Goal: Use online tool/utility: Use online tool/utility

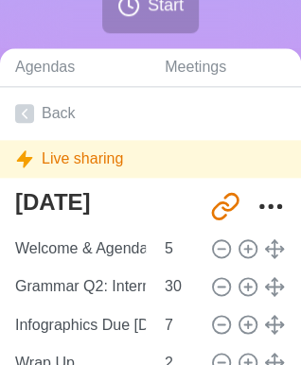
scroll to position [357, 0]
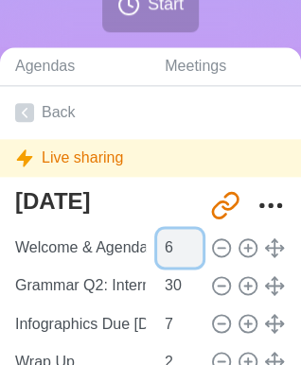
click at [185, 243] on input "6" at bounding box center [179, 248] width 45 height 38
type input "7"
click at [185, 243] on input "7" at bounding box center [179, 248] width 45 height 38
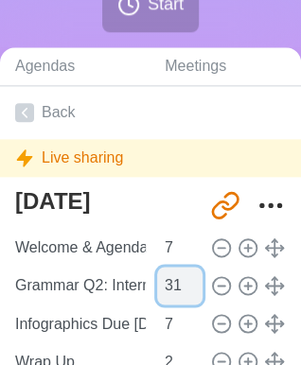
click at [185, 278] on input "31" at bounding box center [179, 286] width 45 height 38
click at [185, 278] on input "32" at bounding box center [179, 286] width 45 height 38
click at [185, 278] on input "34" at bounding box center [179, 286] width 45 height 38
click at [185, 278] on input "35" at bounding box center [179, 286] width 45 height 38
type input "36"
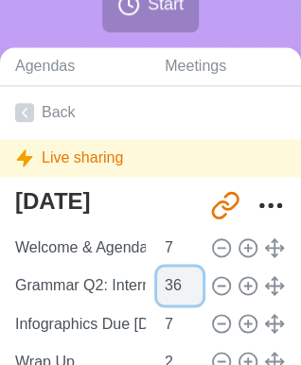
click at [185, 278] on input "36" at bounding box center [179, 286] width 45 height 38
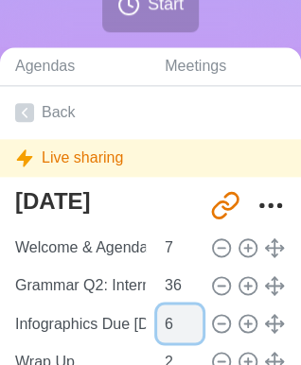
click at [185, 326] on input "6" at bounding box center [179, 324] width 45 height 38
click at [185, 326] on input "5" at bounding box center [179, 324] width 45 height 38
click at [185, 326] on input "4" at bounding box center [179, 324] width 45 height 38
click at [185, 326] on input "3" at bounding box center [179, 324] width 45 height 38
click at [185, 326] on input "2" at bounding box center [179, 324] width 45 height 38
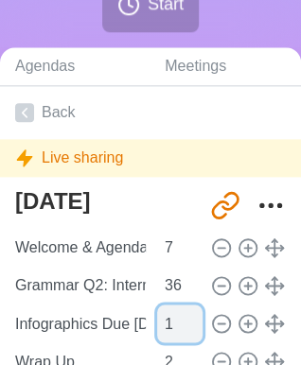
type input "1"
click at [185, 326] on input "1" at bounding box center [179, 324] width 45 height 38
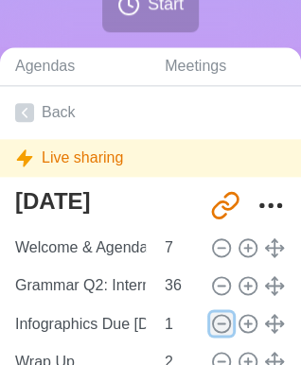
click at [218, 324] on line at bounding box center [221, 324] width 7 height 0
type input "Wrap Up"
type input "2"
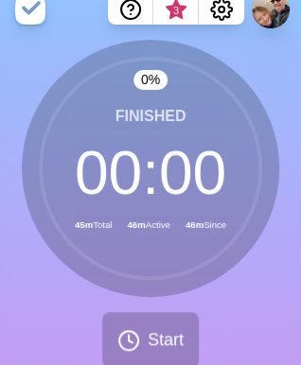
scroll to position [0, 0]
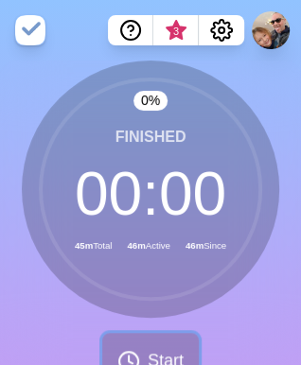
click at [167, 348] on span "Start" at bounding box center [166, 361] width 36 height 26
